Goal: Communication & Community: Share content

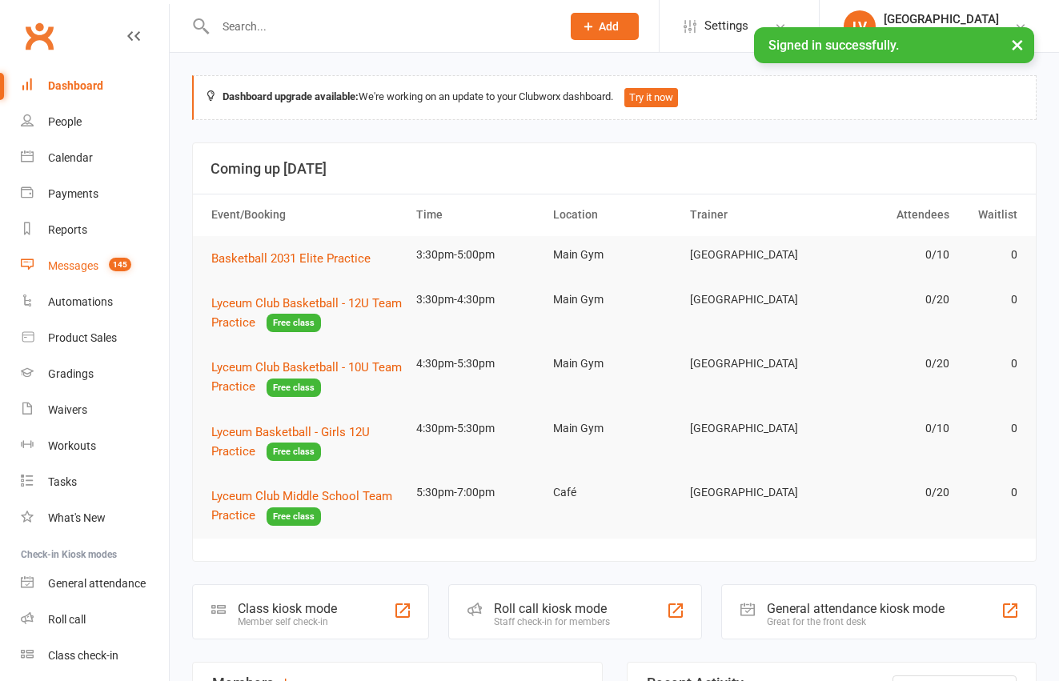
click at [78, 270] on div "Messages" at bounding box center [73, 265] width 50 height 13
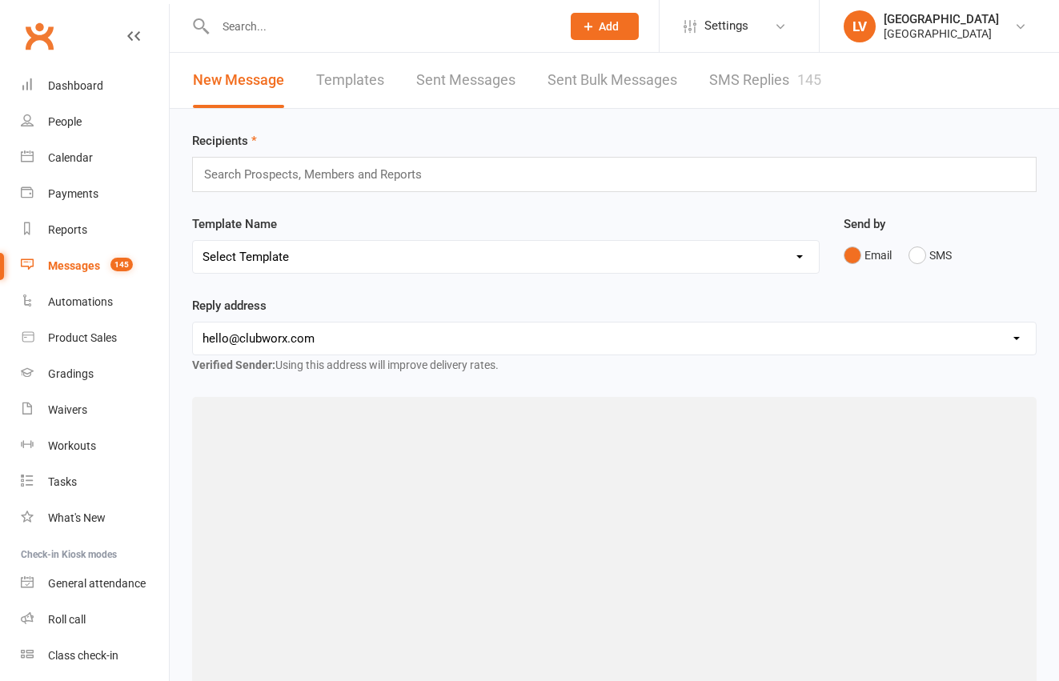
click at [324, 171] on input "text" at bounding box center [320, 174] width 235 height 21
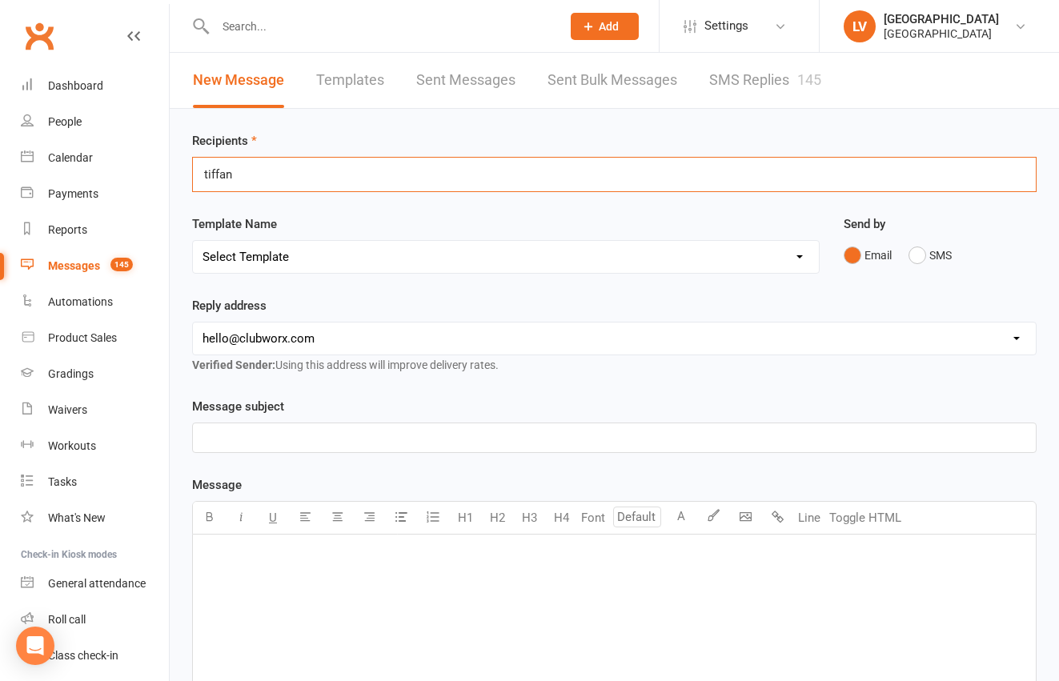
type input "tiffany"
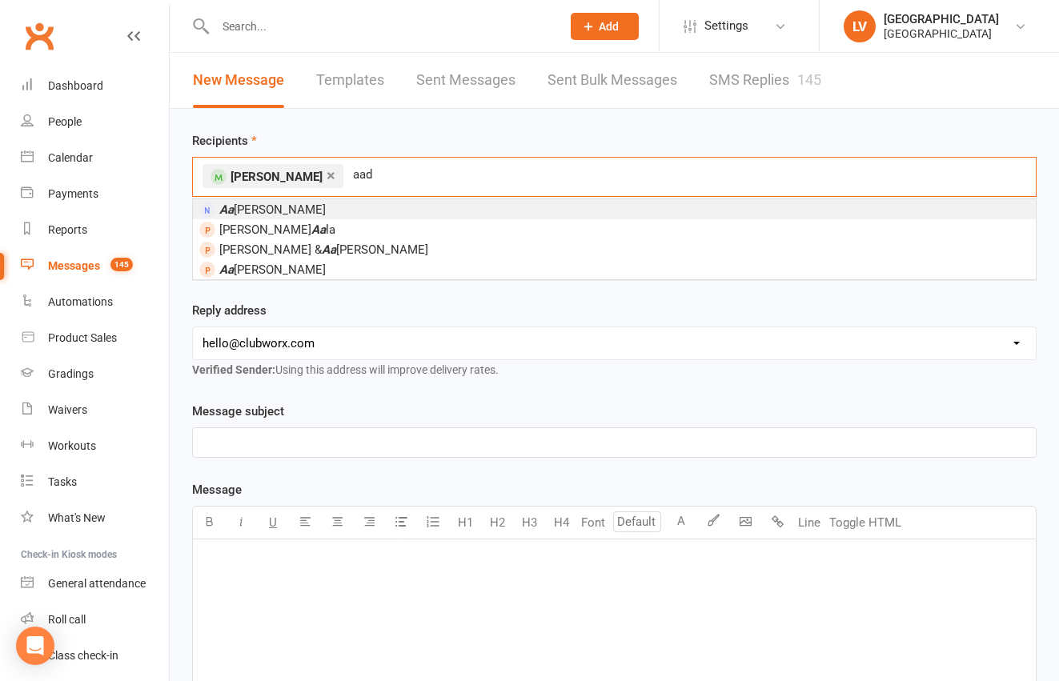
type input "aady"
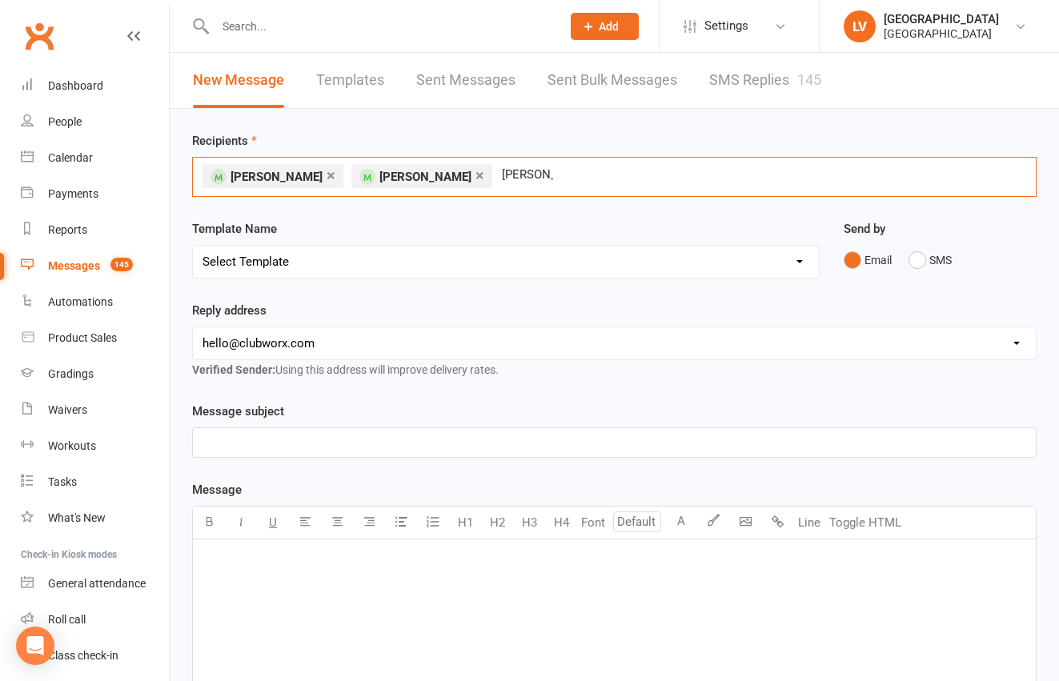
type input "skanda"
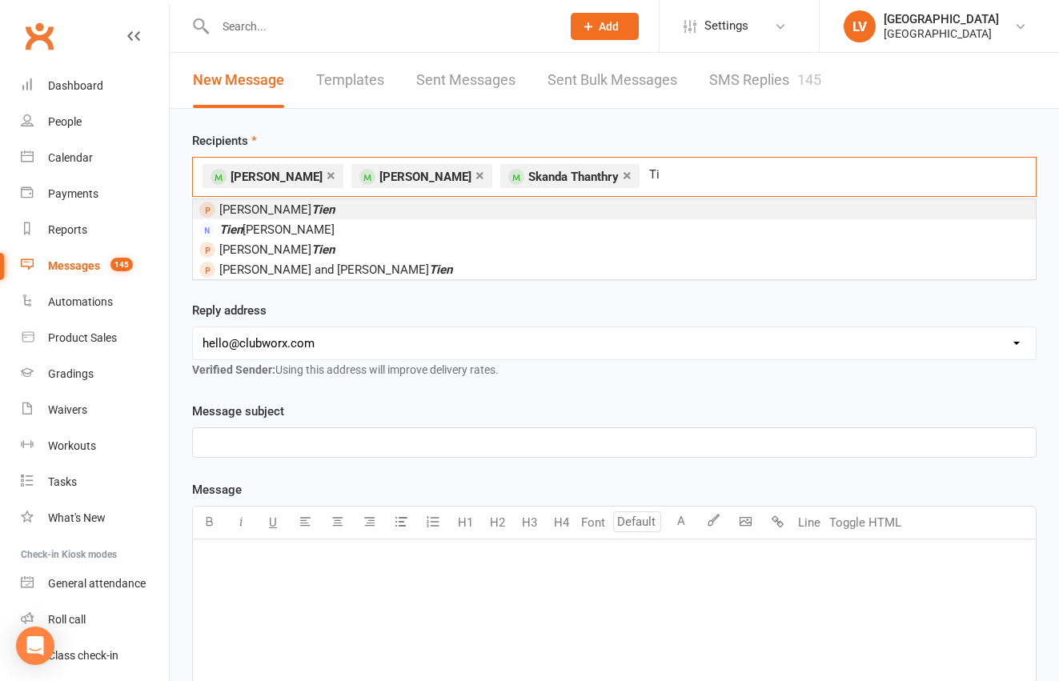
type input "T"
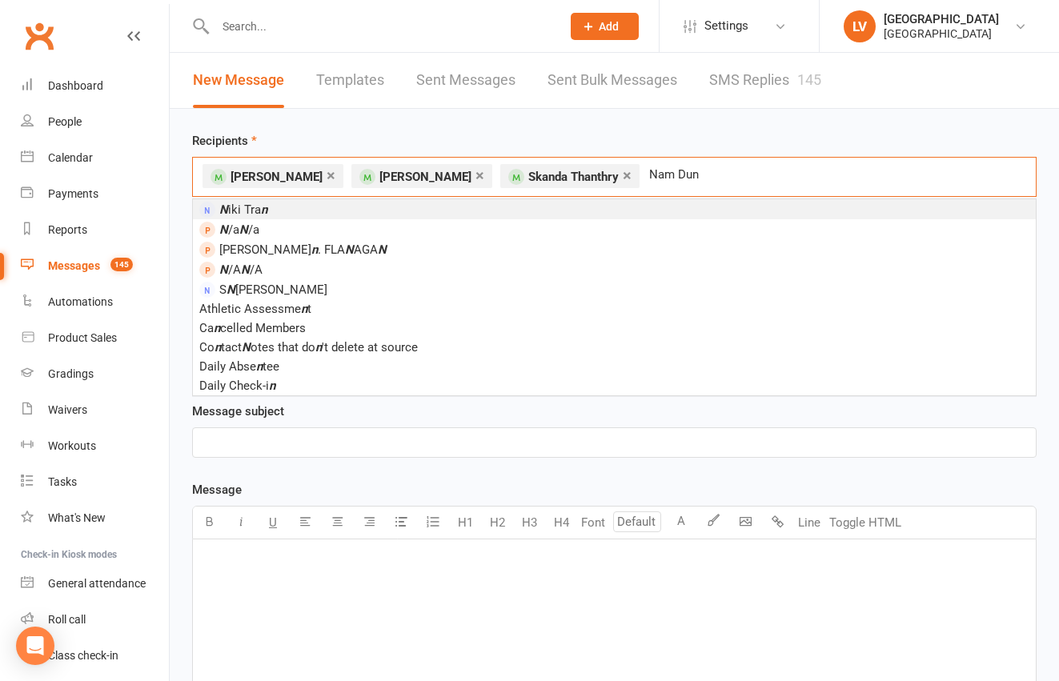
type input "Nam Dung"
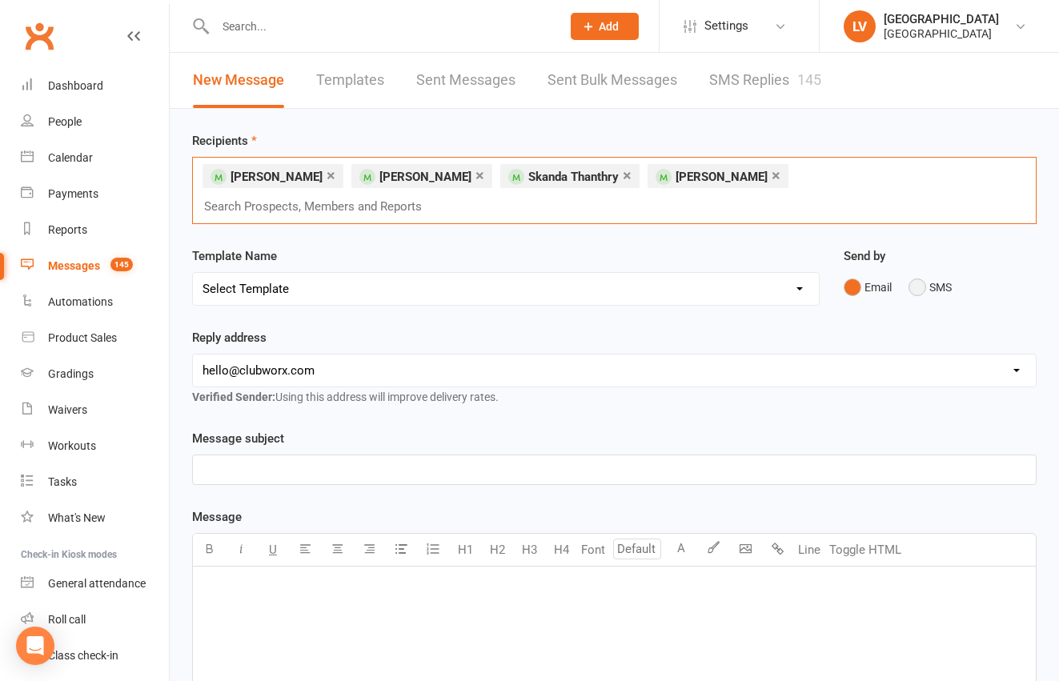
click at [910, 272] on button "SMS" at bounding box center [930, 287] width 43 height 30
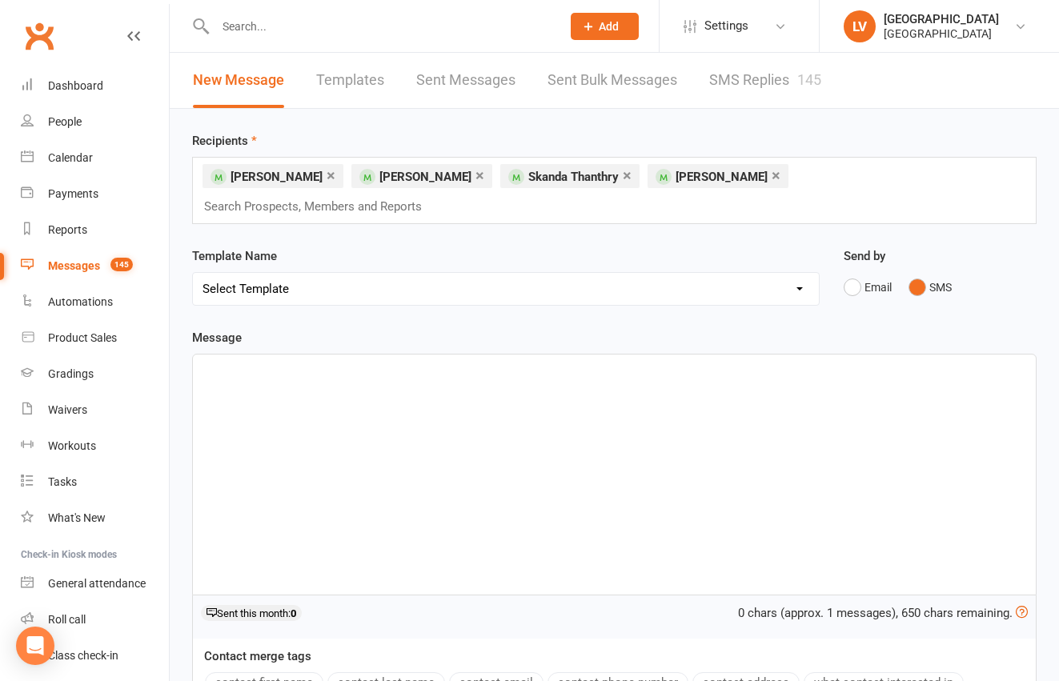
click at [273, 382] on div "﻿" at bounding box center [614, 475] width 843 height 240
click at [279, 360] on p "﻿" at bounding box center [615, 369] width 824 height 19
click at [245, 673] on button "contact-first-name" at bounding box center [264, 683] width 119 height 21
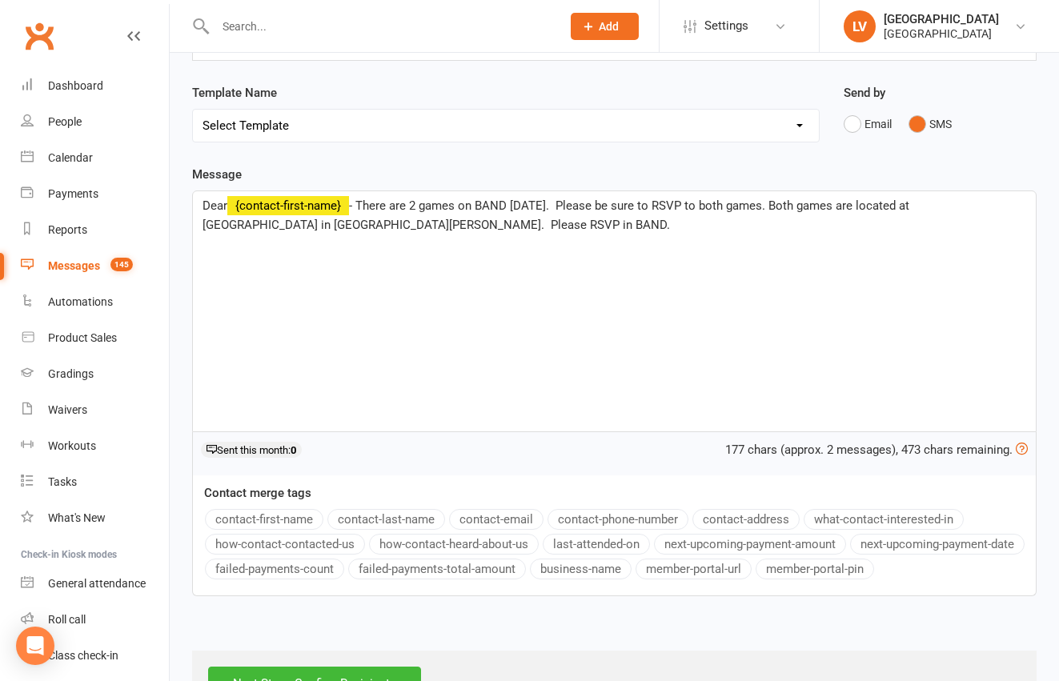
scroll to position [194, 0]
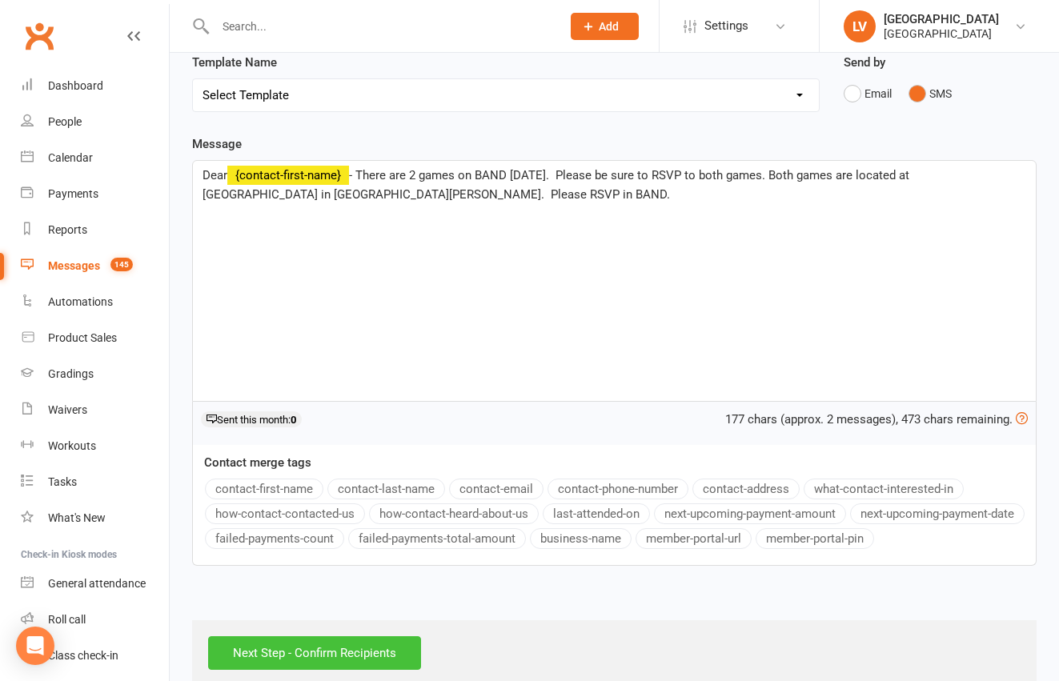
click at [313, 637] on input "Next Step - Confirm Recipients" at bounding box center [314, 654] width 213 height 34
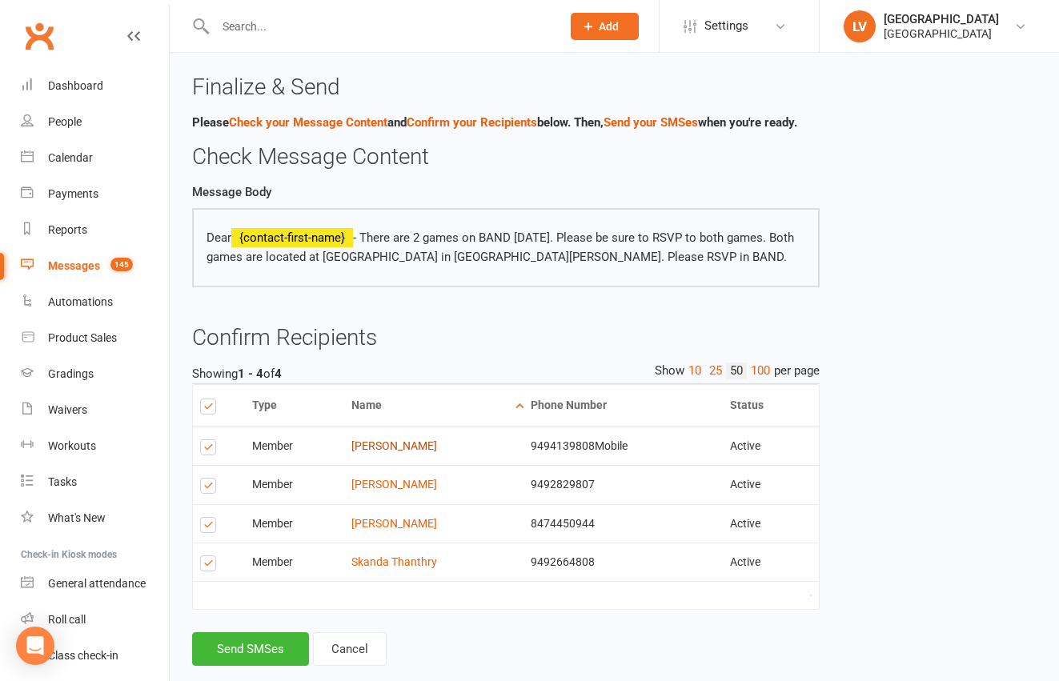
scroll to position [30, 0]
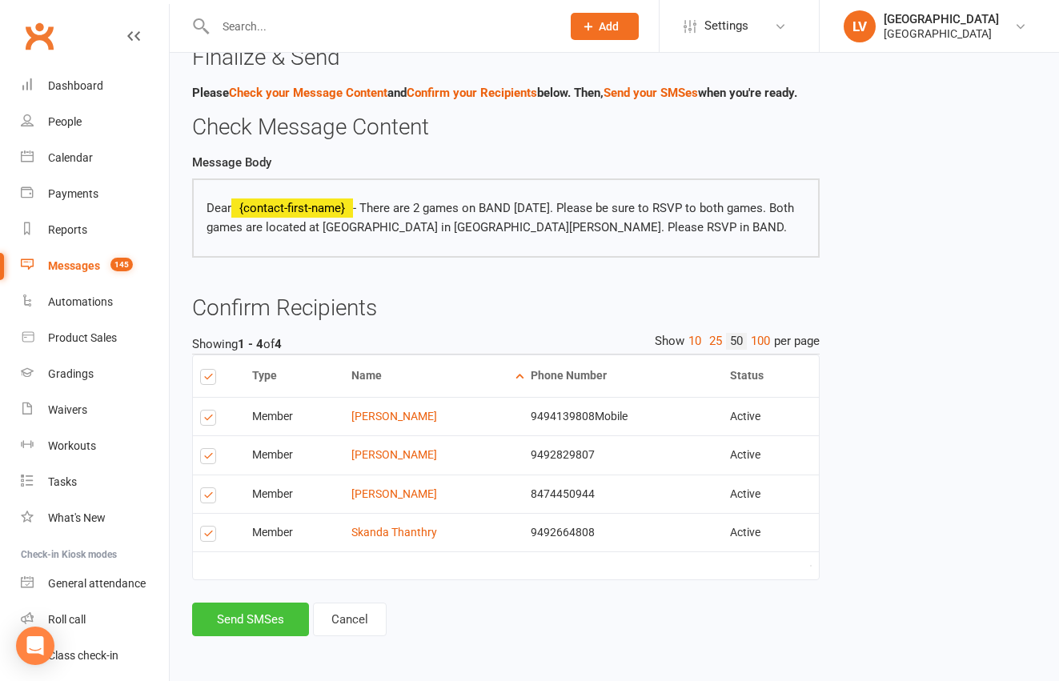
click at [234, 626] on button "Send SMSes" at bounding box center [250, 620] width 117 height 34
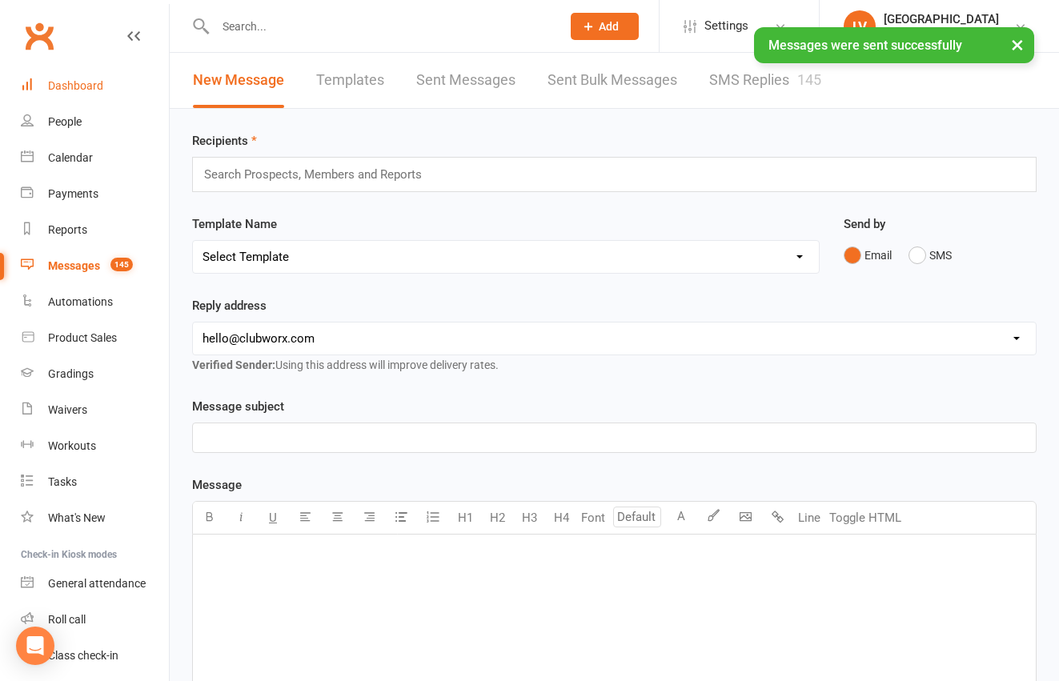
click at [63, 90] on div "Dashboard" at bounding box center [75, 85] width 55 height 13
